Goal: Navigation & Orientation: Find specific page/section

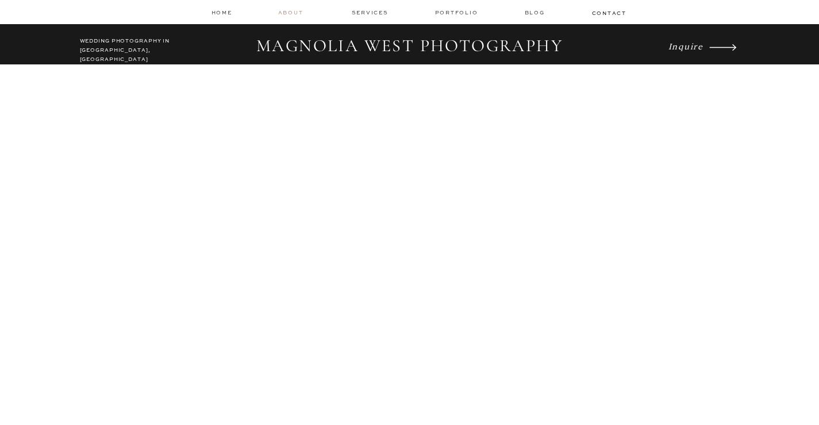
click at [301, 16] on nav "about" at bounding box center [292, 13] width 29 height 8
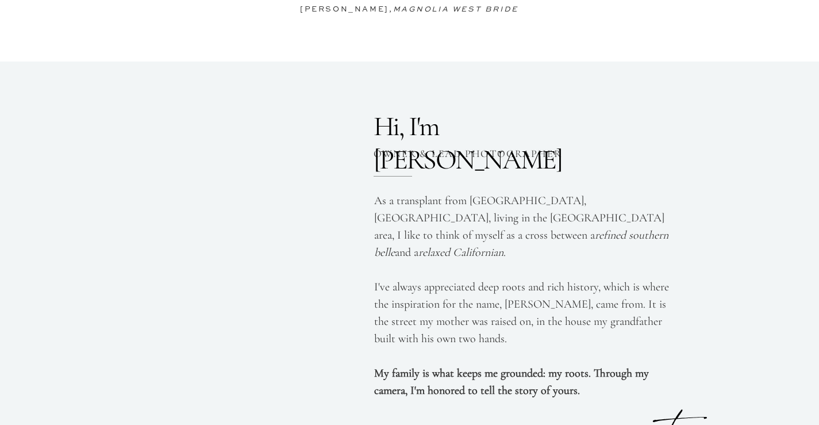
scroll to position [2874, 0]
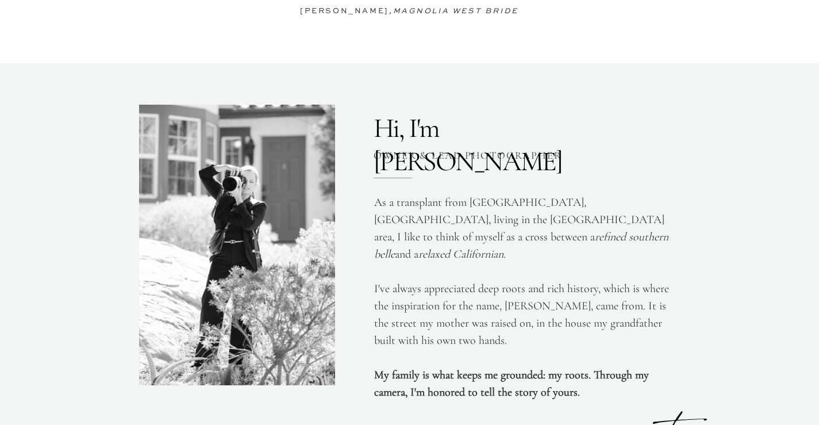
click at [467, 123] on h3 "Hi, I'm [PERSON_NAME]" at bounding box center [456, 126] width 164 height 29
copy h3 "[PERSON_NAME]"
